Goal: Information Seeking & Learning: Learn about a topic

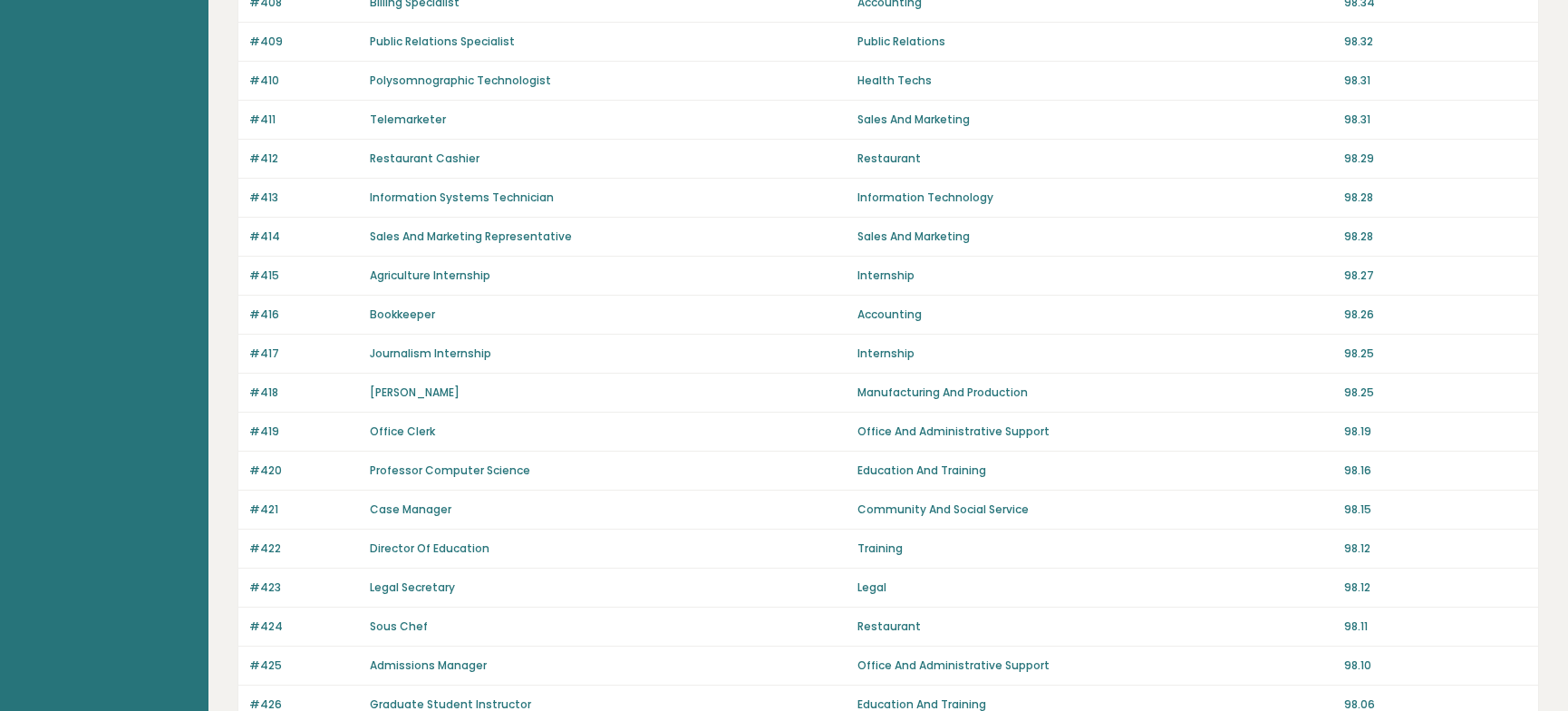
scroll to position [1204, 0]
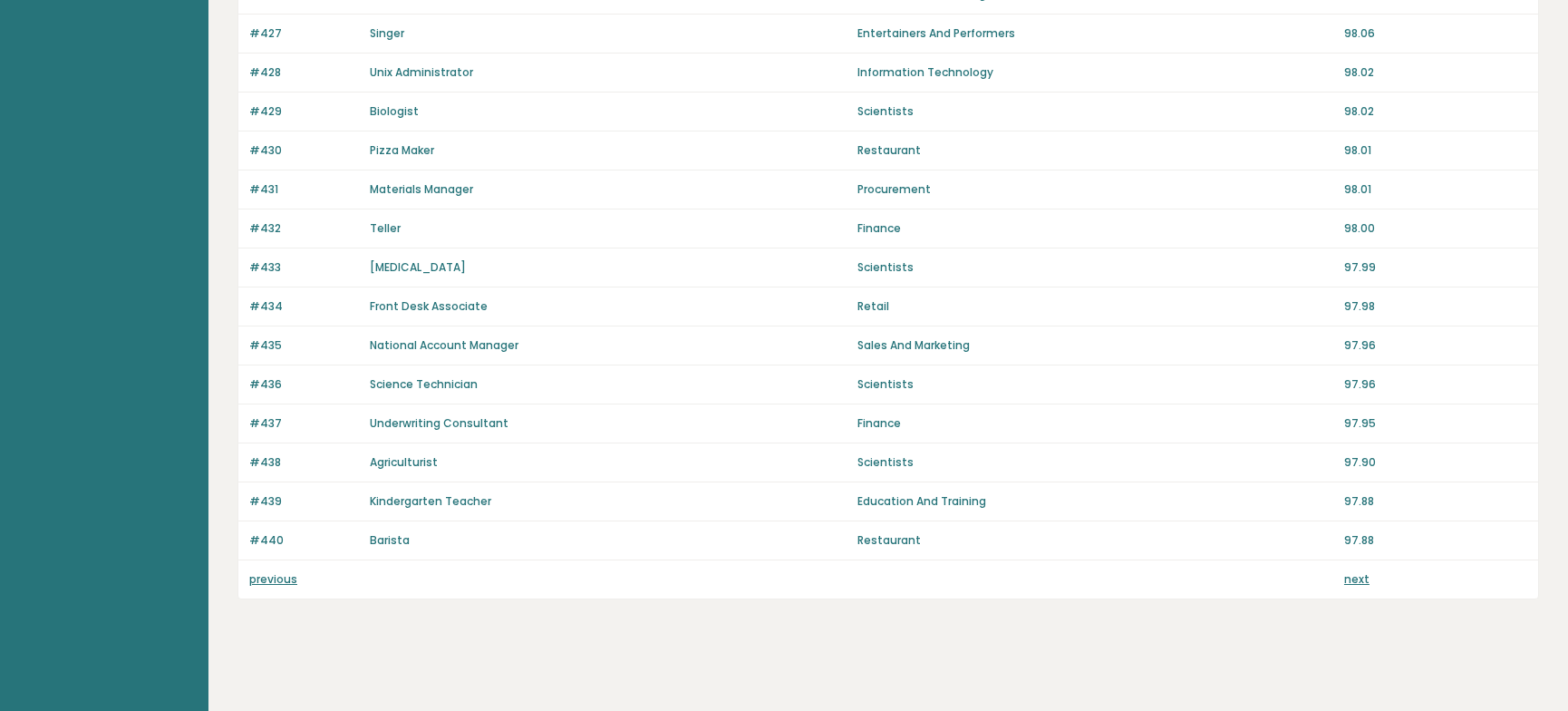
click at [282, 574] on link "previous" at bounding box center [273, 579] width 48 height 15
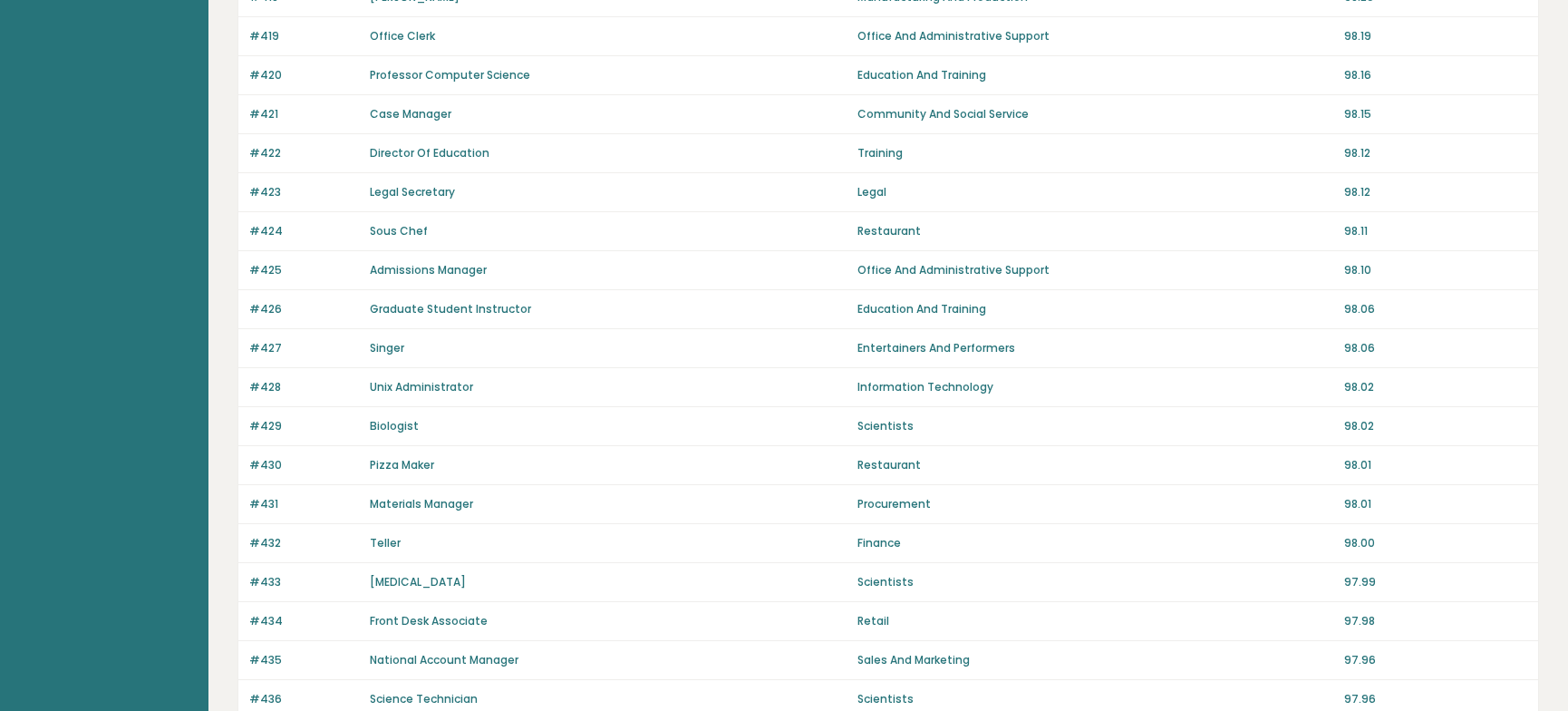
scroll to position [1187, 0]
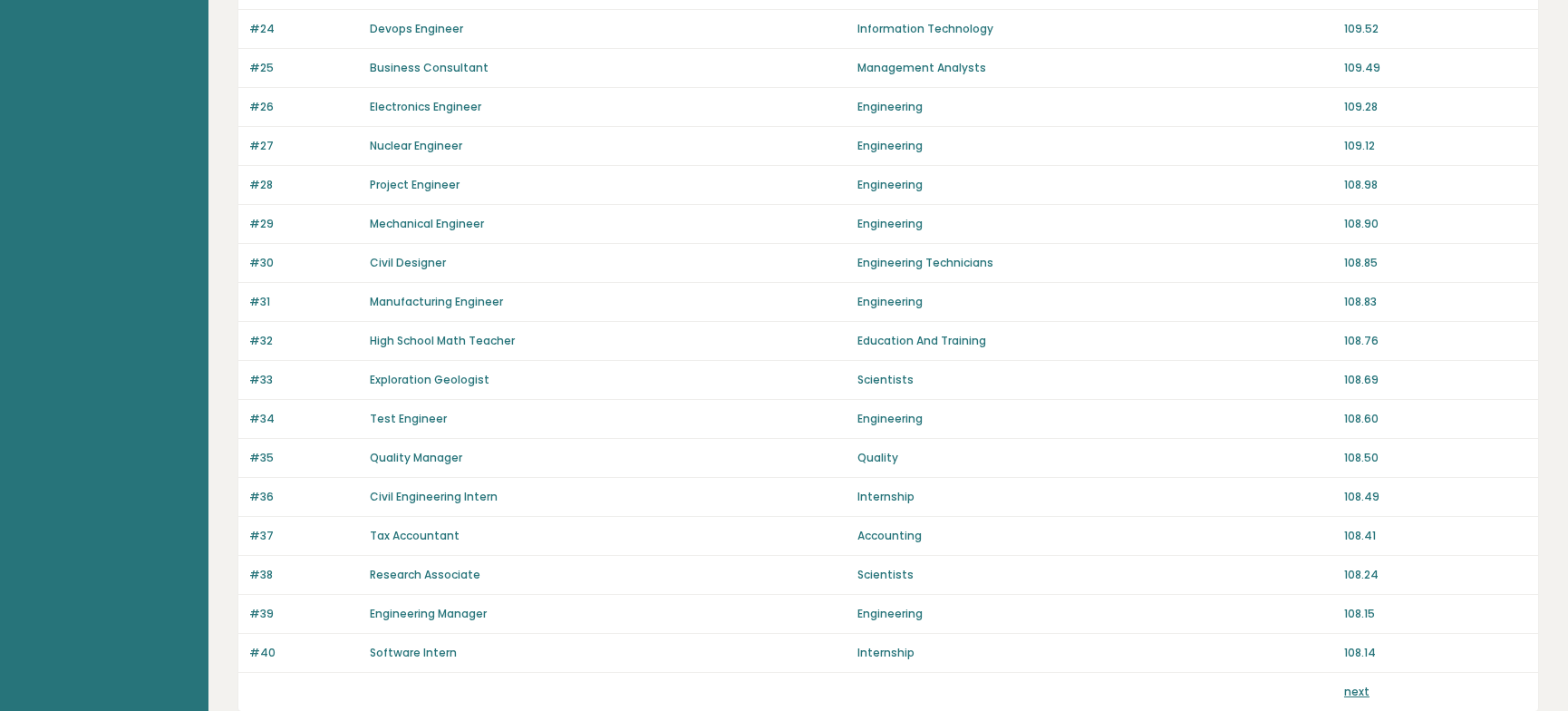
scroll to position [1204, 0]
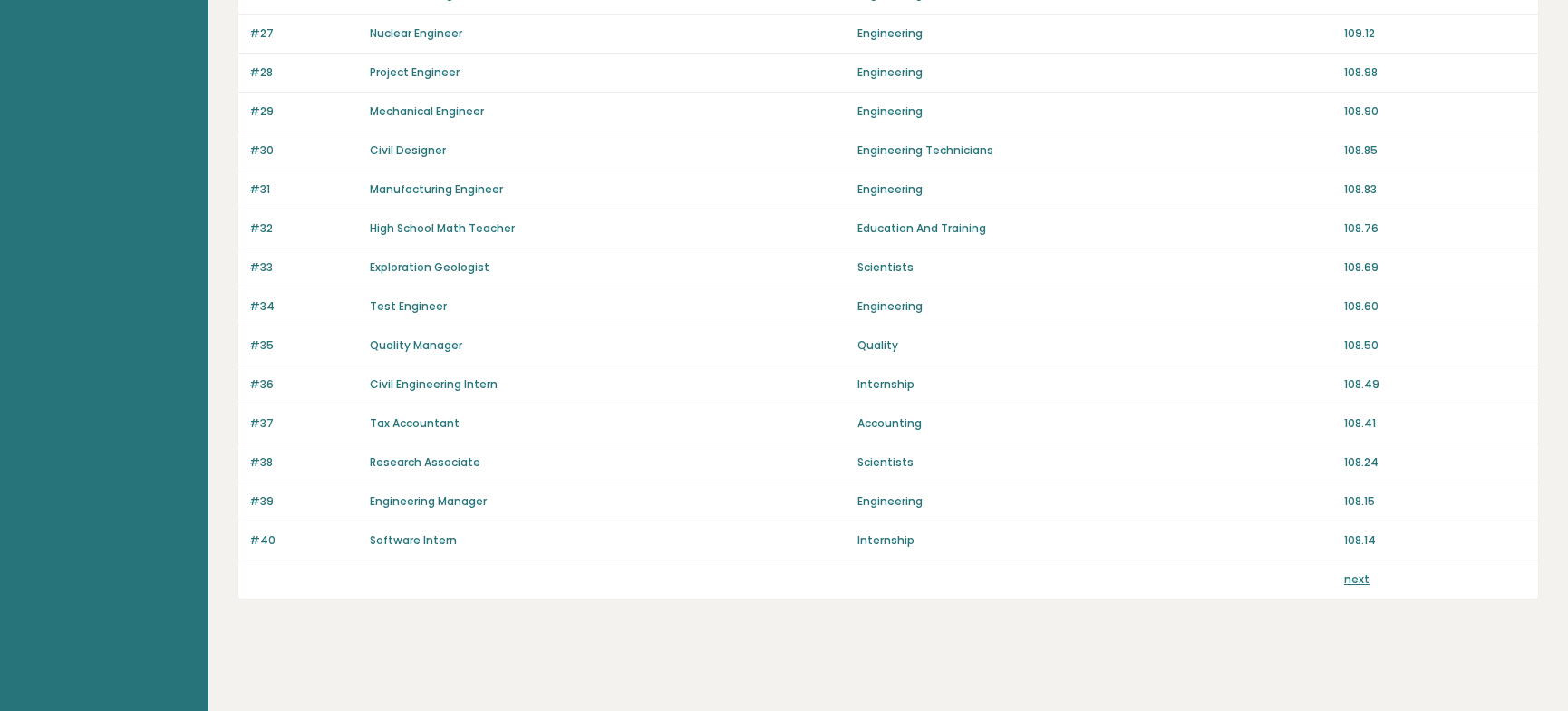
click at [1347, 574] on link "next" at bounding box center [1357, 579] width 26 height 15
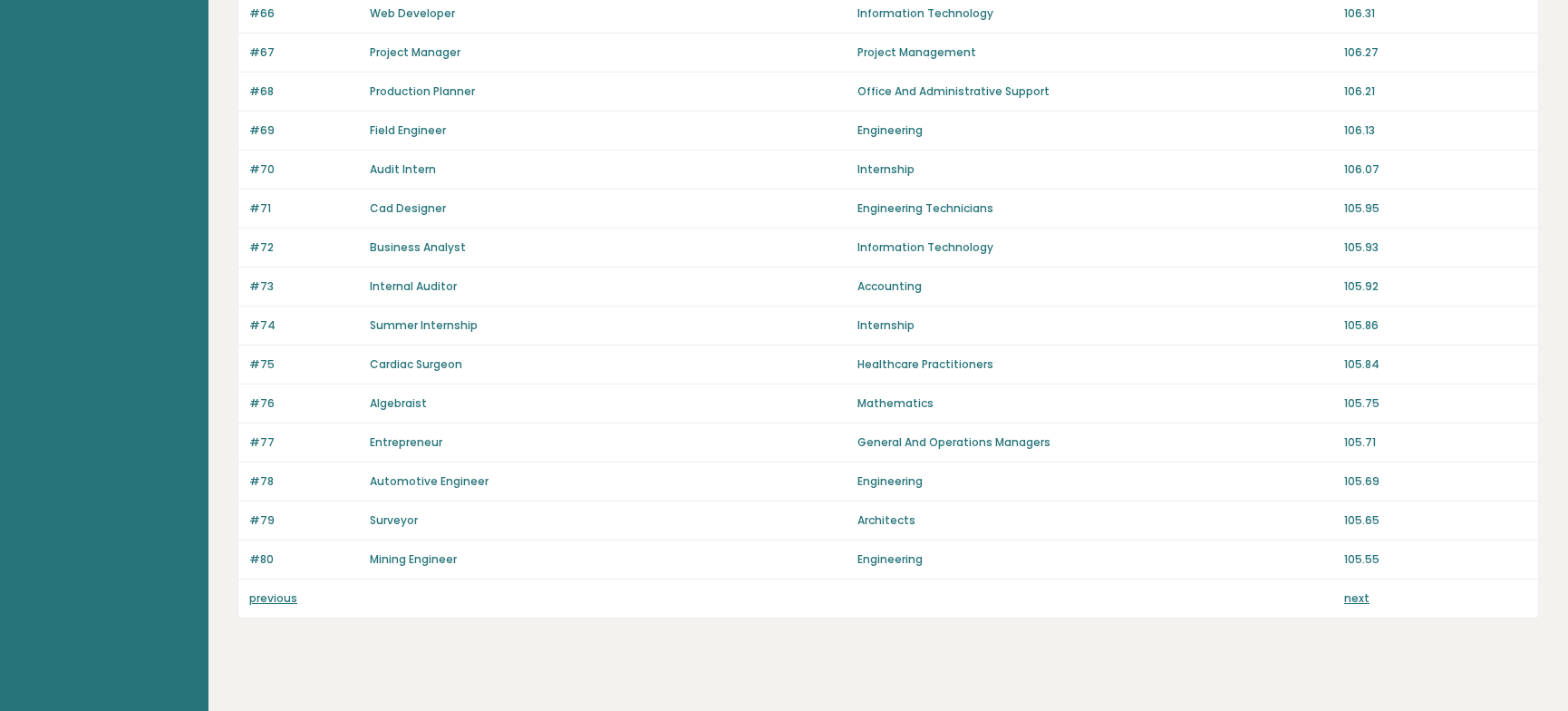
scroll to position [1187, 0]
click at [1361, 592] on link "next" at bounding box center [1357, 596] width 26 height 15
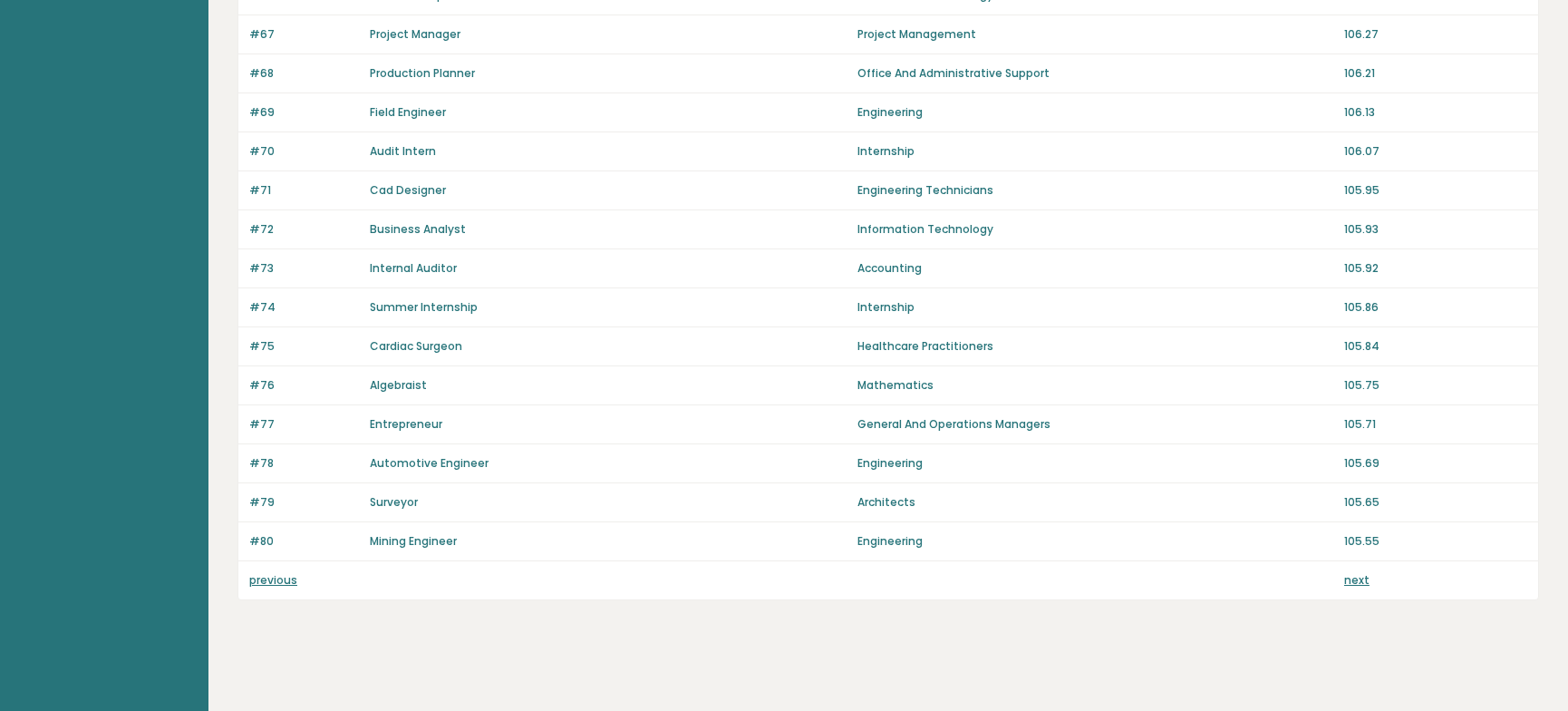
scroll to position [1204, 0]
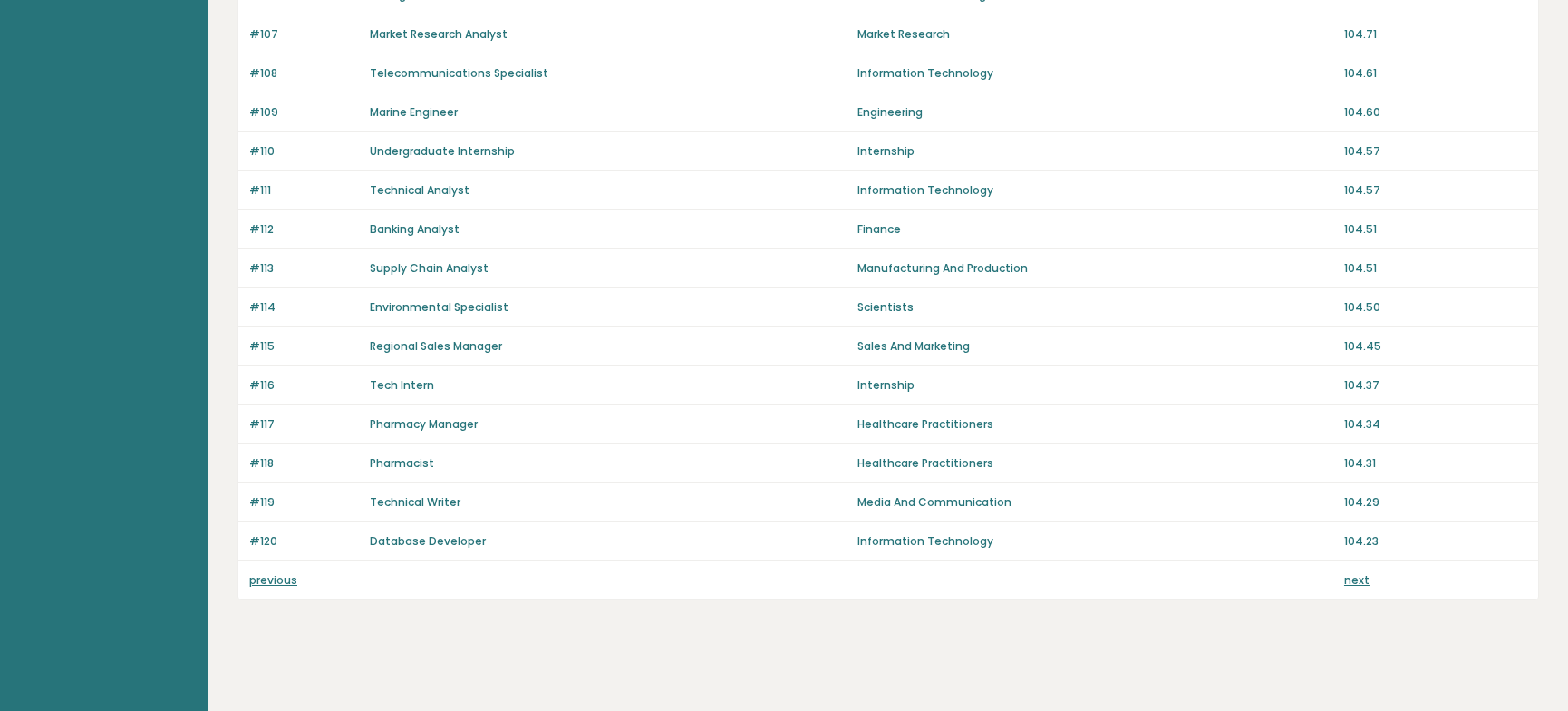
scroll to position [1204, 0]
